Goal: Find specific page/section: Find specific page/section

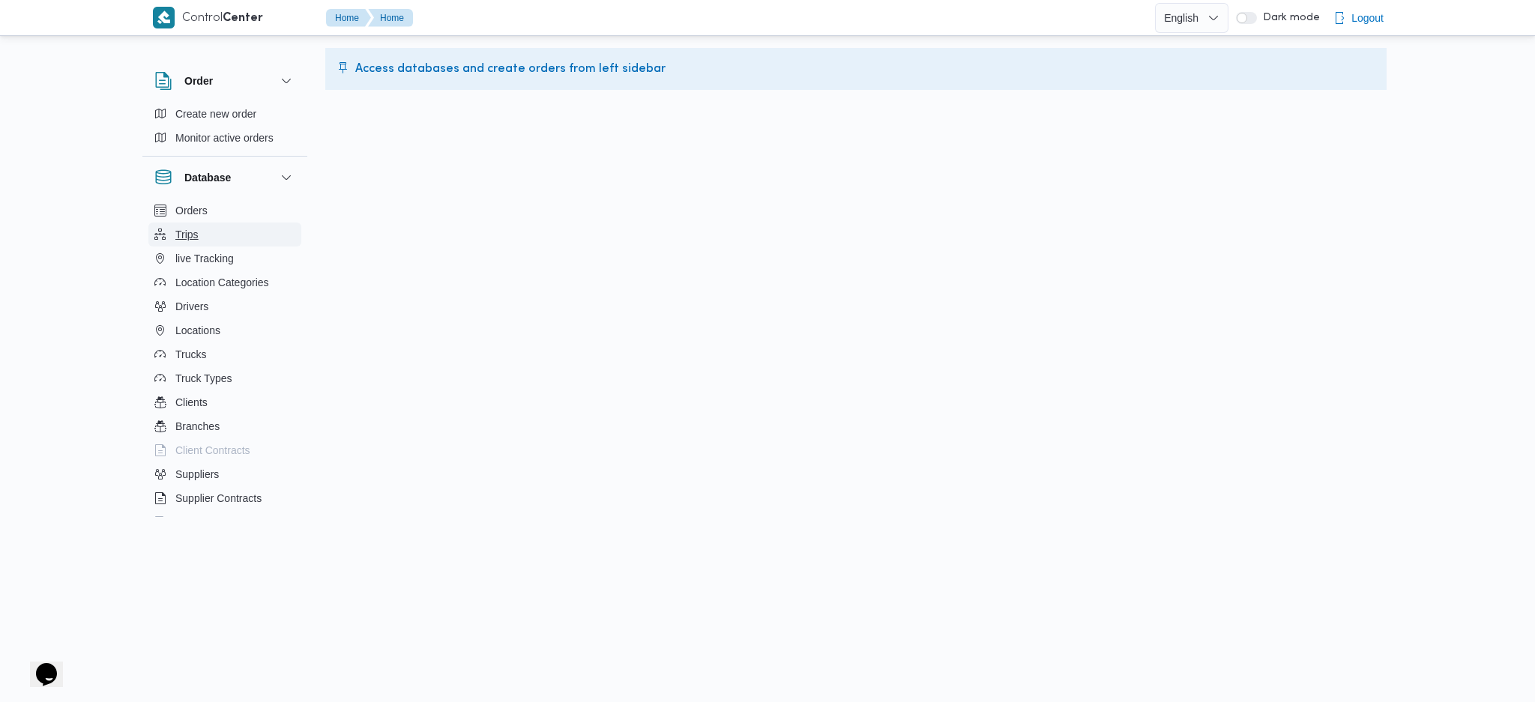
click at [214, 236] on button "Trips" at bounding box center [224, 235] width 153 height 24
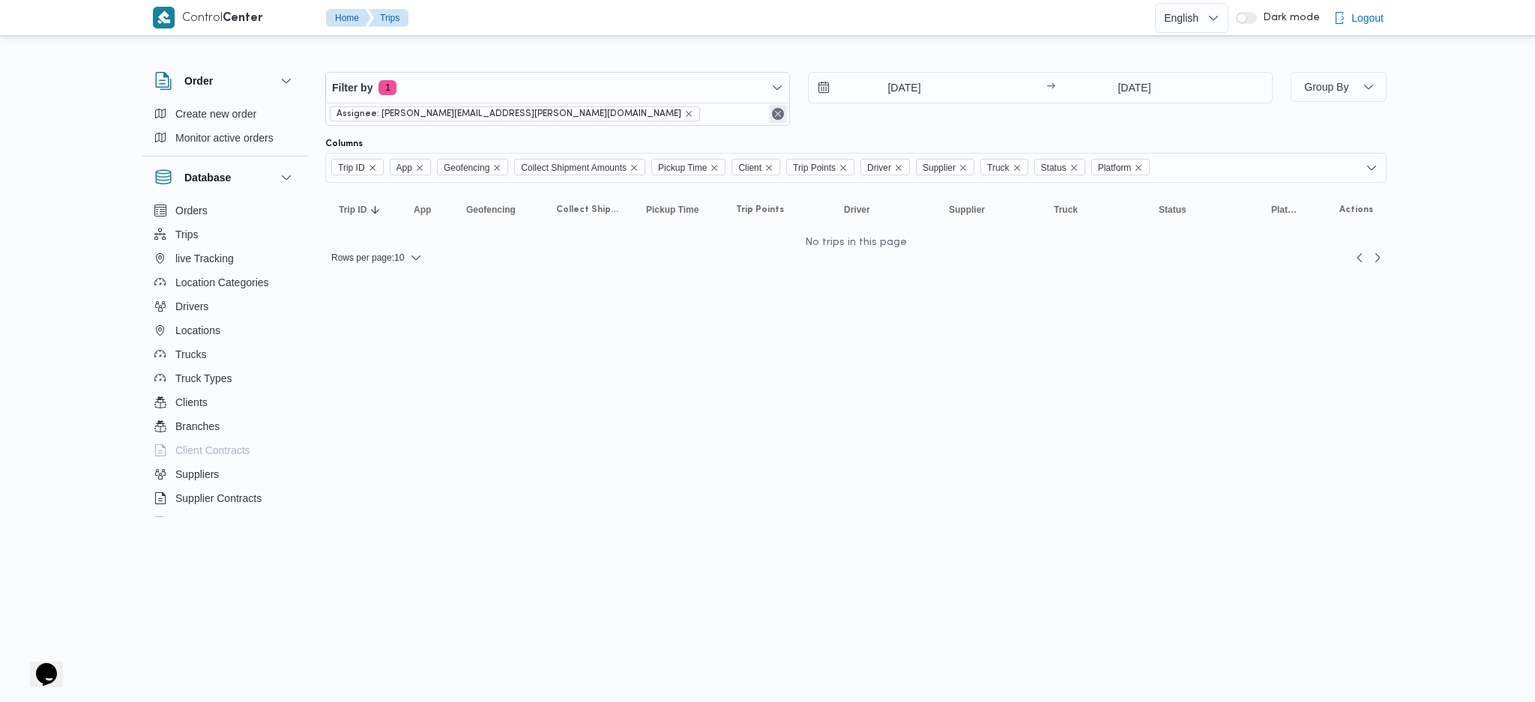
click at [777, 118] on button "Remove" at bounding box center [778, 114] width 18 height 18
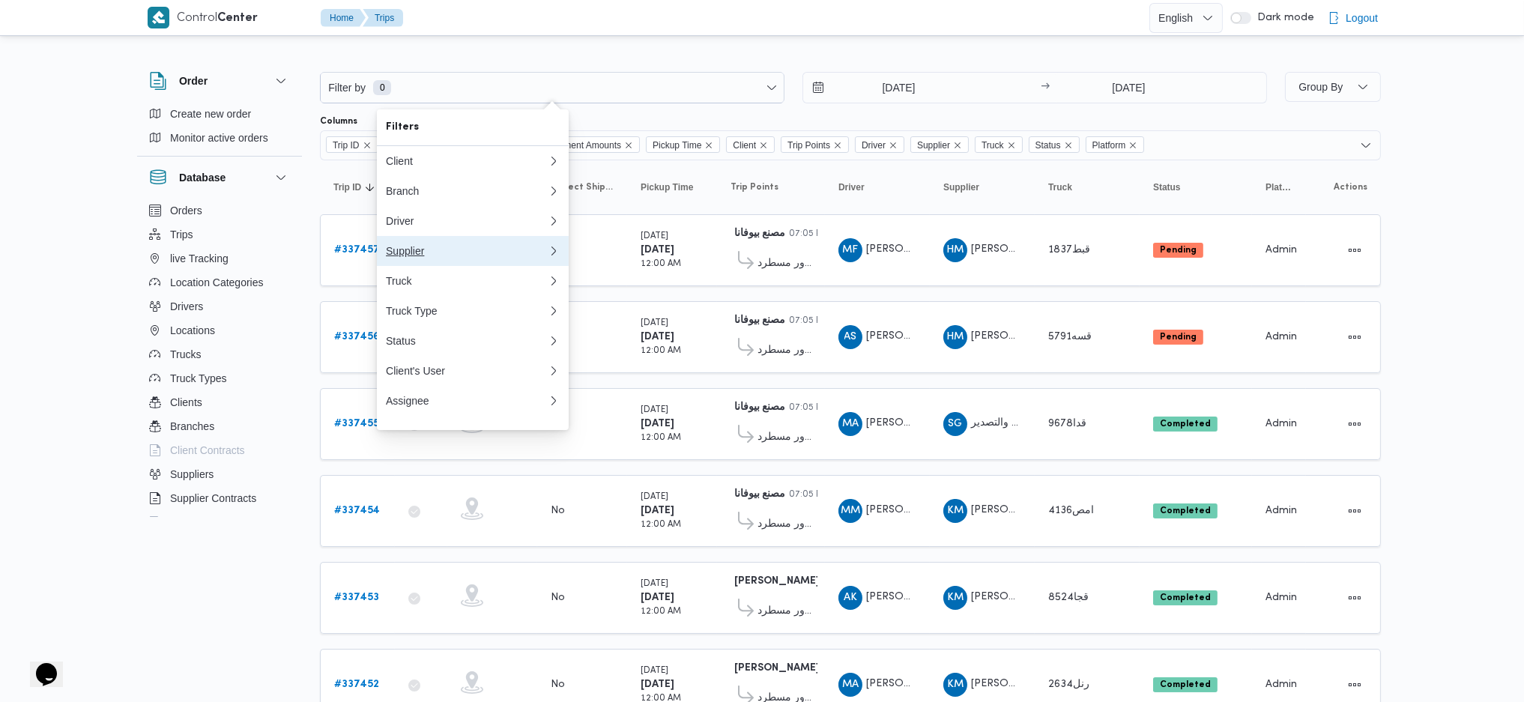
click at [416, 248] on button "Supplier" at bounding box center [473, 251] width 192 height 30
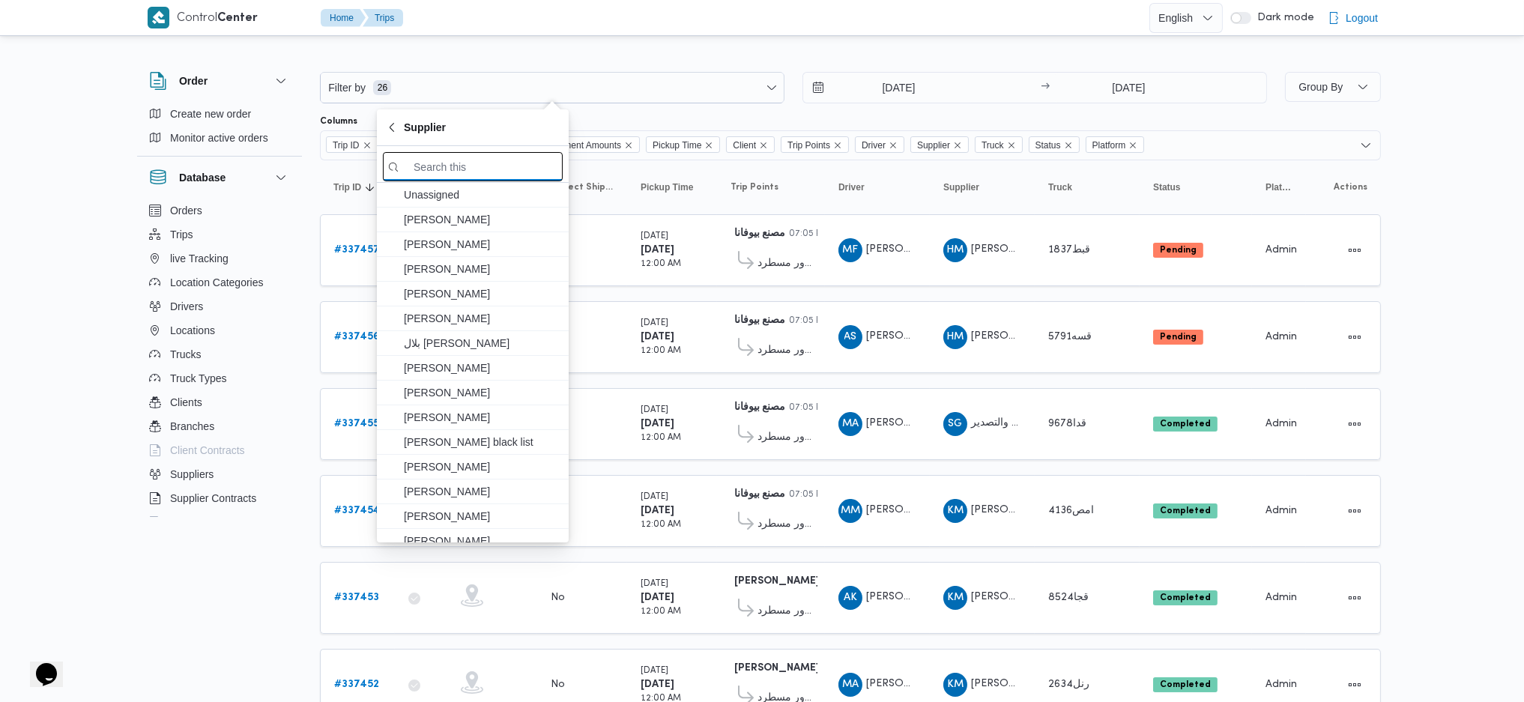
click at [454, 161] on input "search filters" at bounding box center [473, 166] width 180 height 29
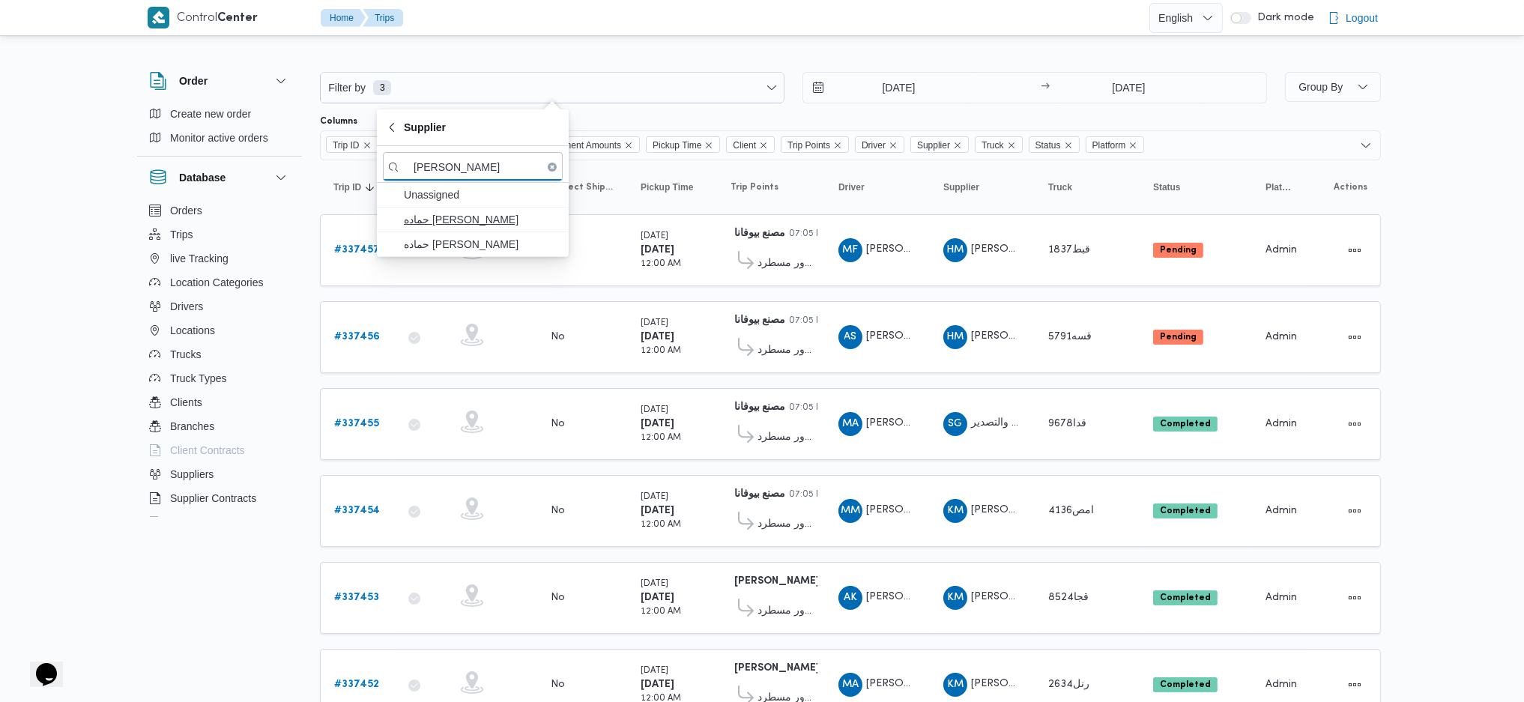
type input "[PERSON_NAME]"
click at [518, 216] on span "حماده [PERSON_NAME]" at bounding box center [482, 220] width 156 height 18
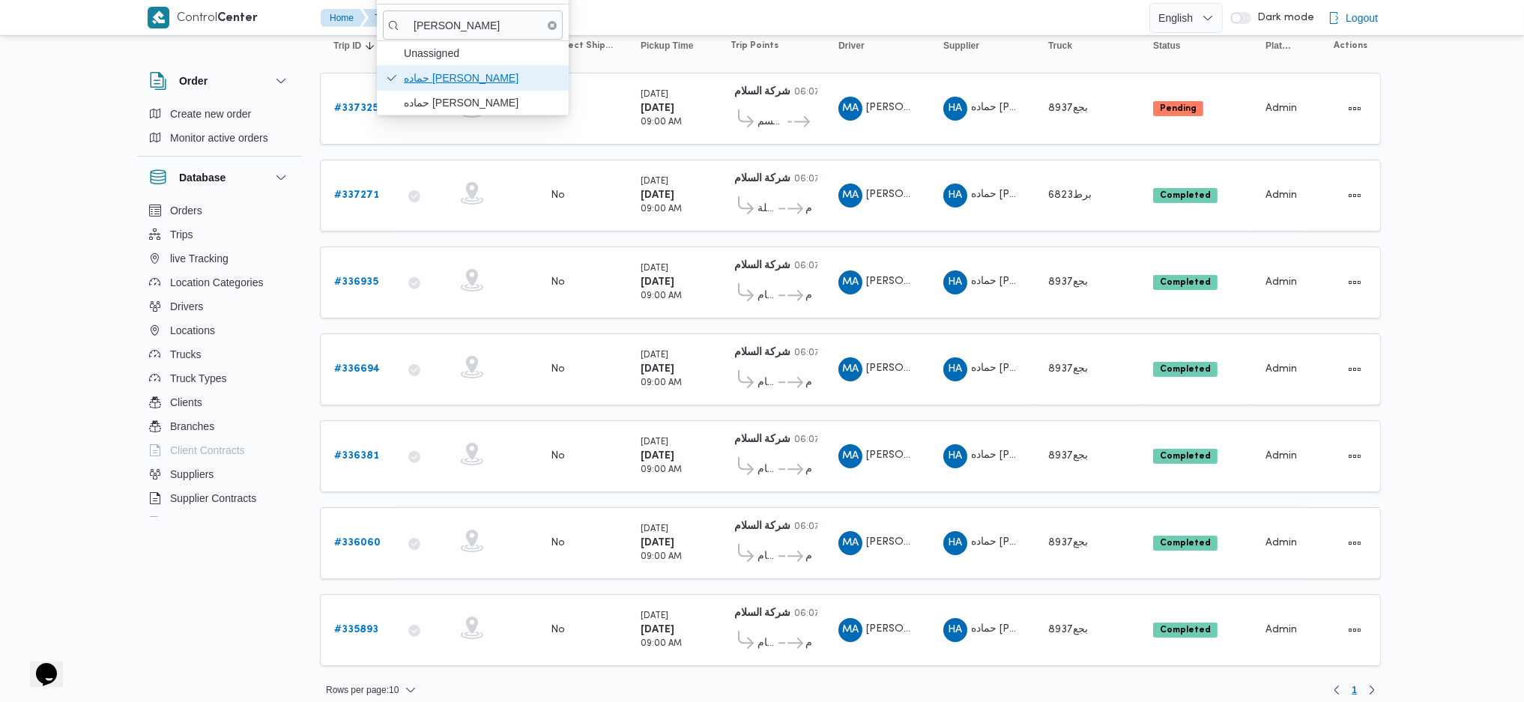
scroll to position [148, 0]
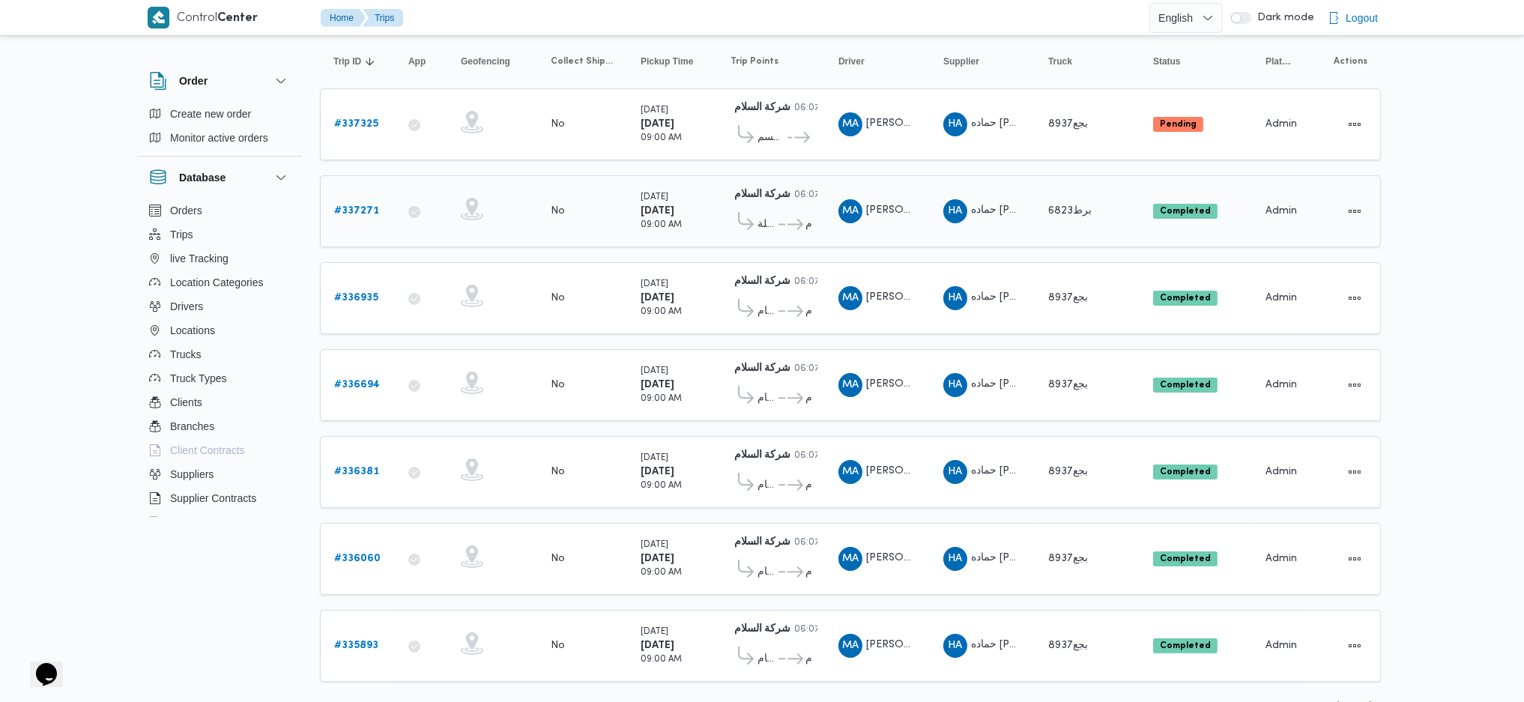
click at [979, 220] on div "HA حماده [PERSON_NAME]" at bounding box center [982, 211] width 90 height 36
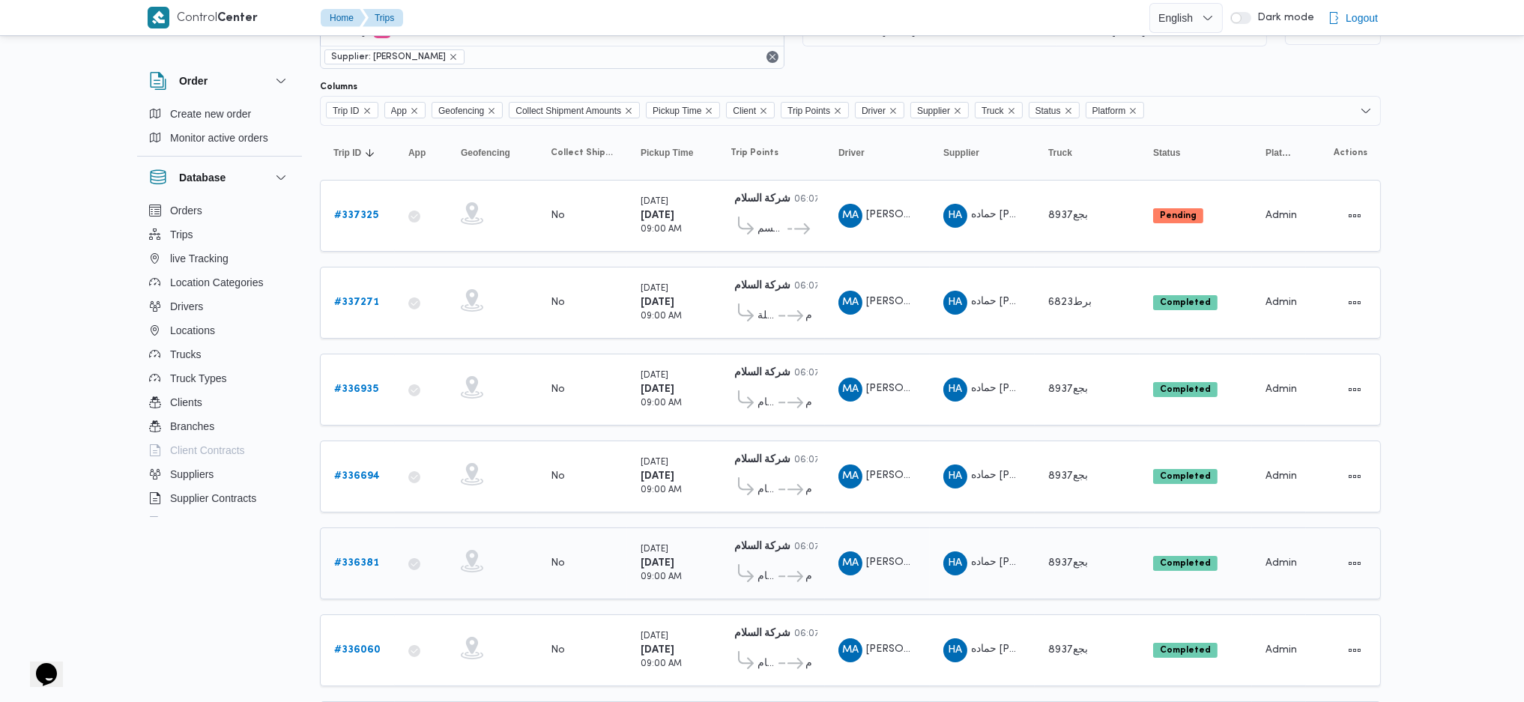
scroll to position [164, 0]
